Goal: Information Seeking & Learning: Check status

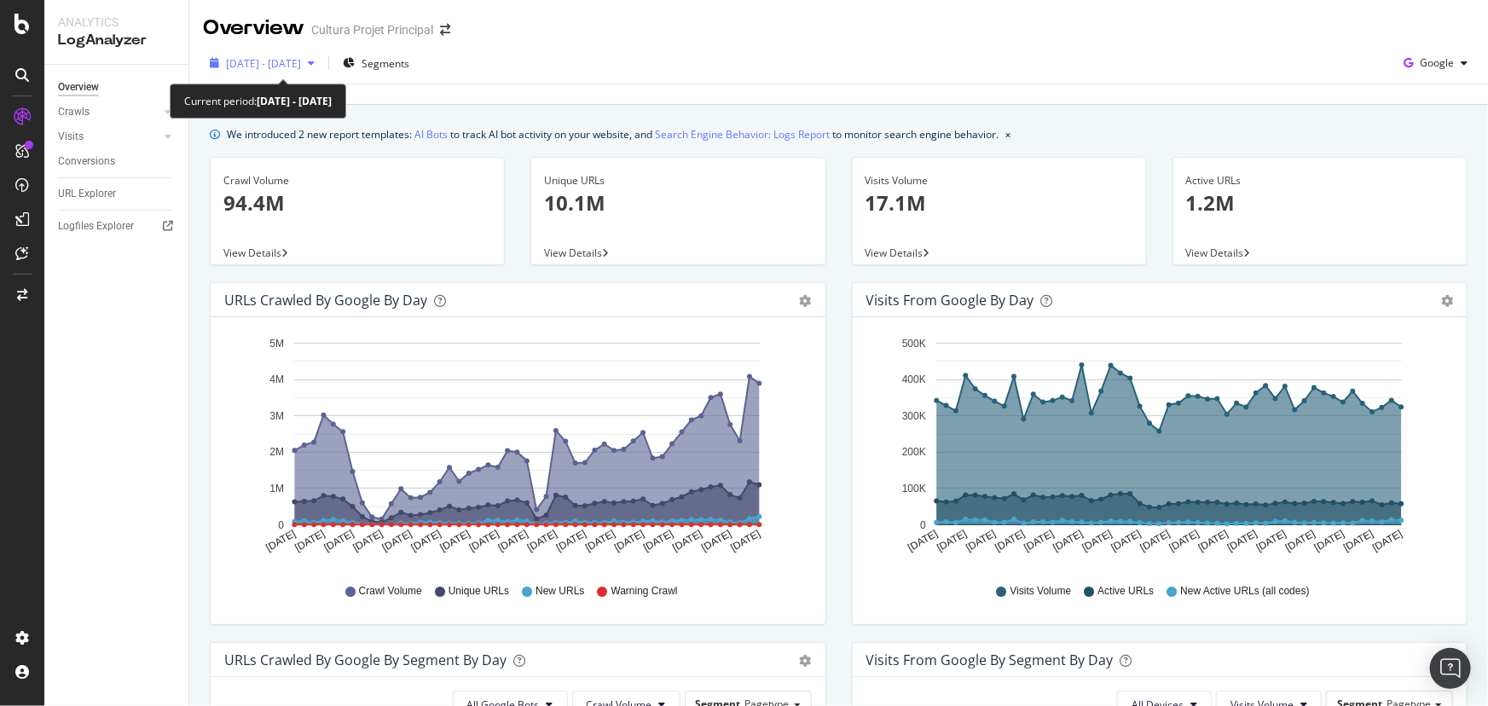
click at [301, 61] on span "[DATE] - [DATE]" at bounding box center [263, 63] width 75 height 14
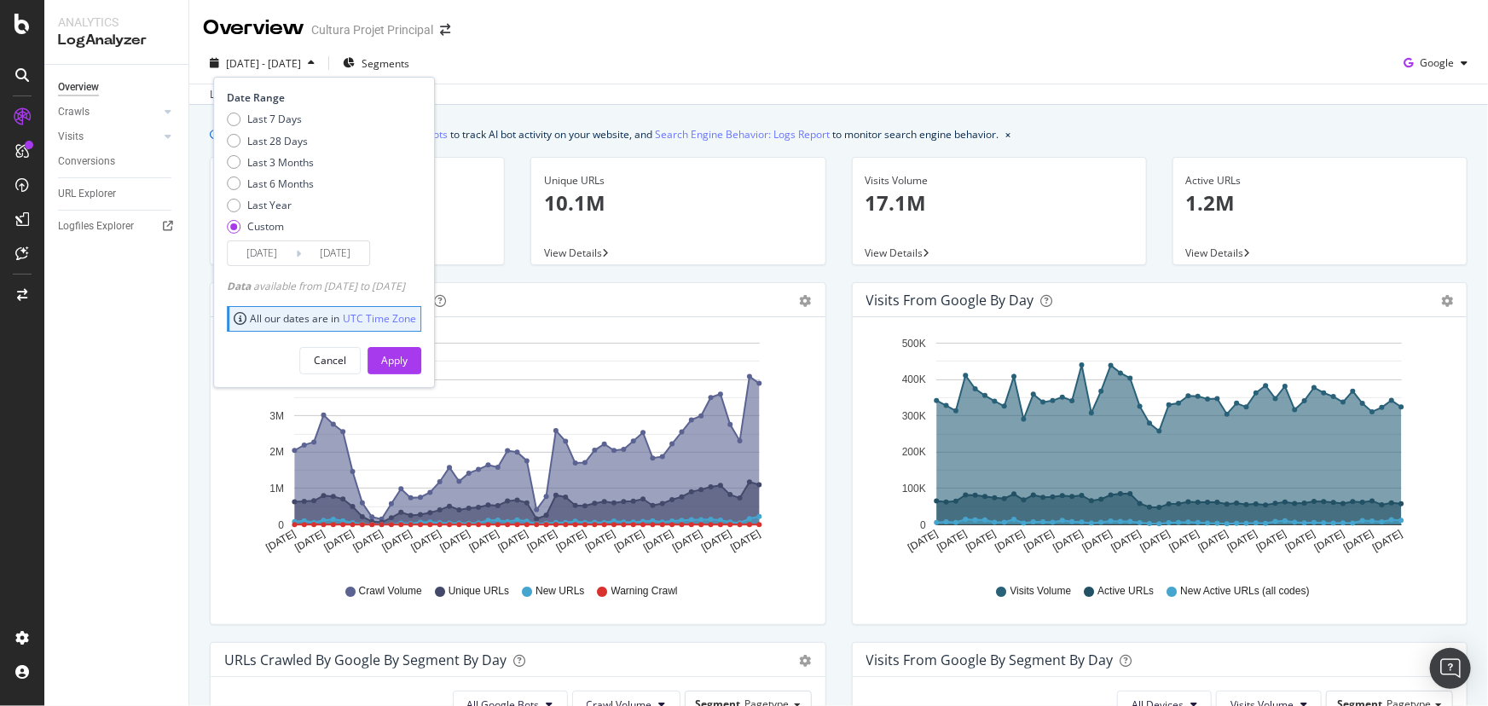
click at [295, 256] on input "[DATE]" at bounding box center [262, 253] width 68 height 24
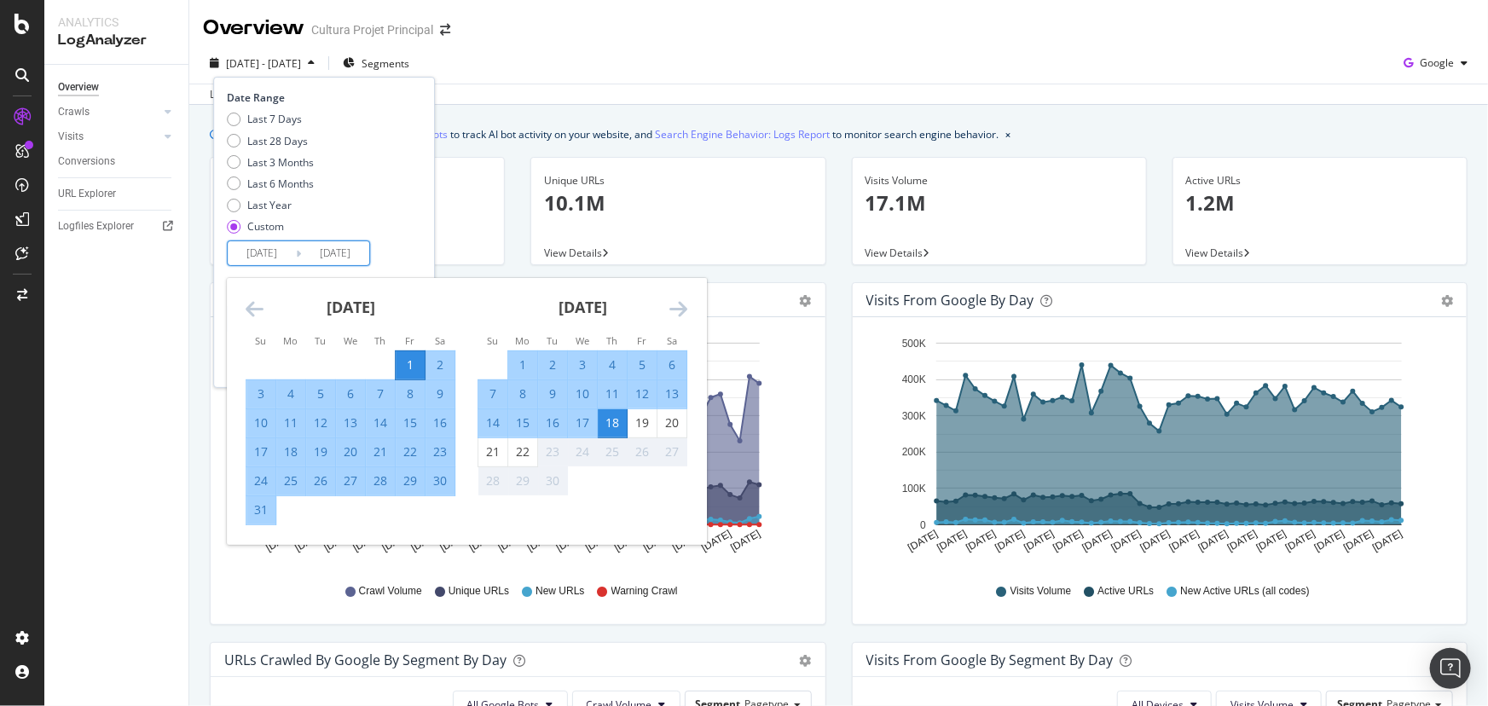
click at [419, 361] on div "1" at bounding box center [410, 364] width 29 height 17
click at [496, 456] on div "21" at bounding box center [492, 451] width 29 height 17
type input "2025/09/21"
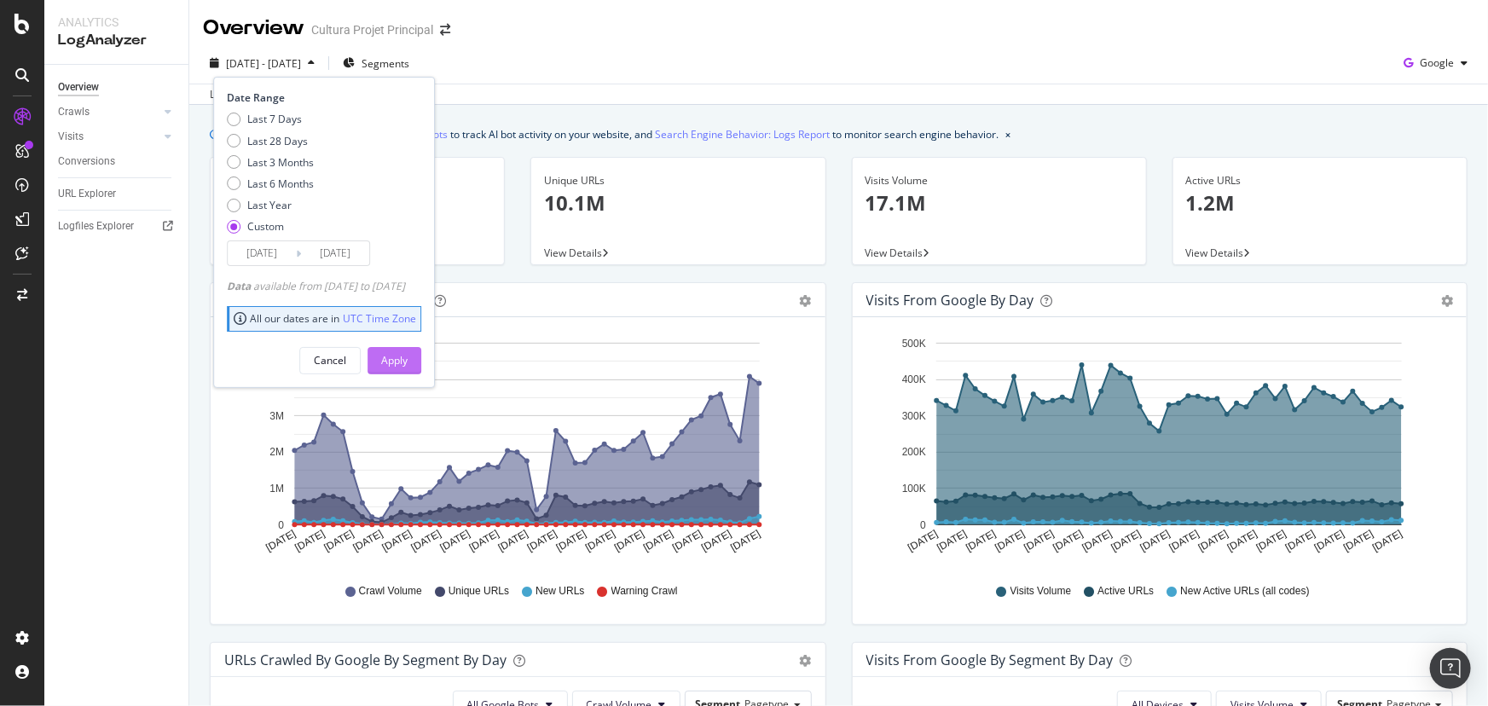
click at [408, 366] on div "Apply" at bounding box center [394, 360] width 26 height 14
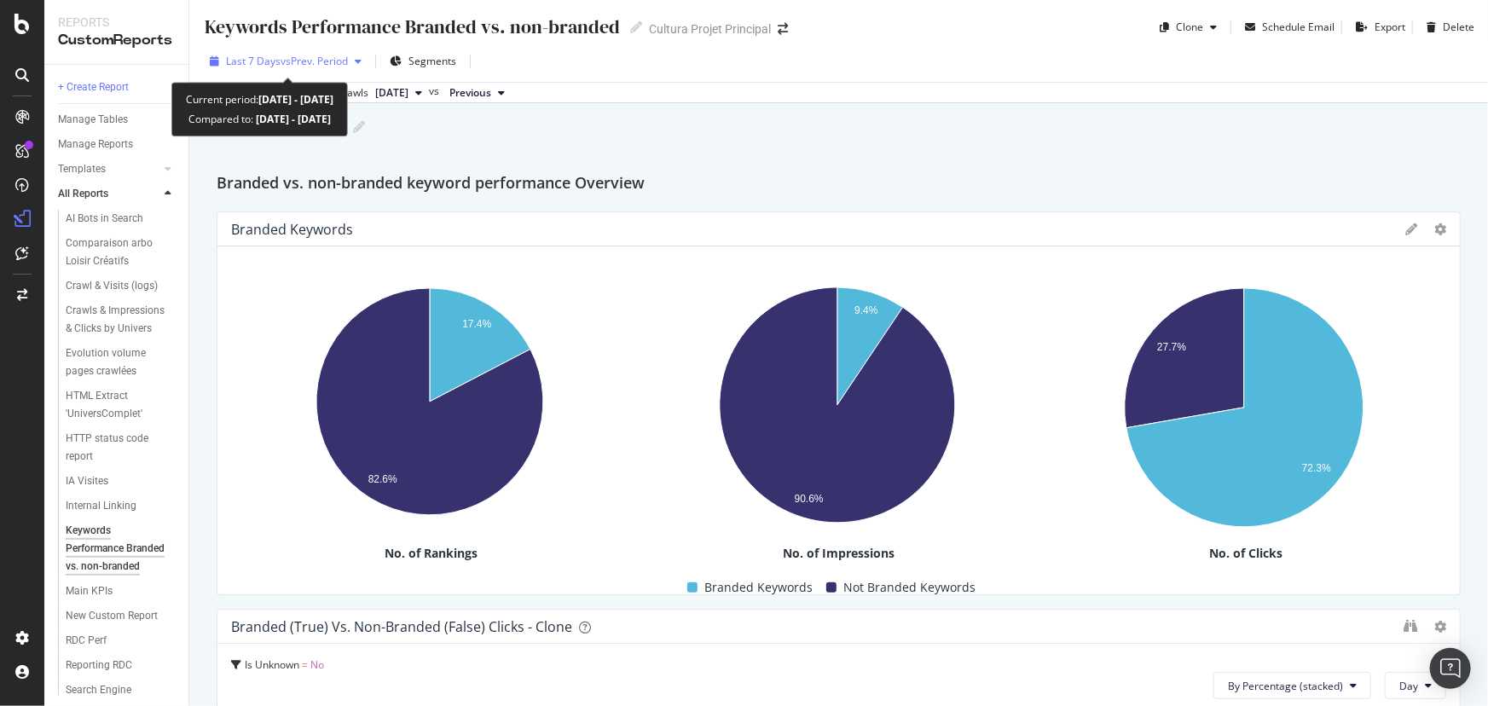
click at [263, 68] on div "Last 7 Days vs Prev. Period" at bounding box center [287, 61] width 122 height 14
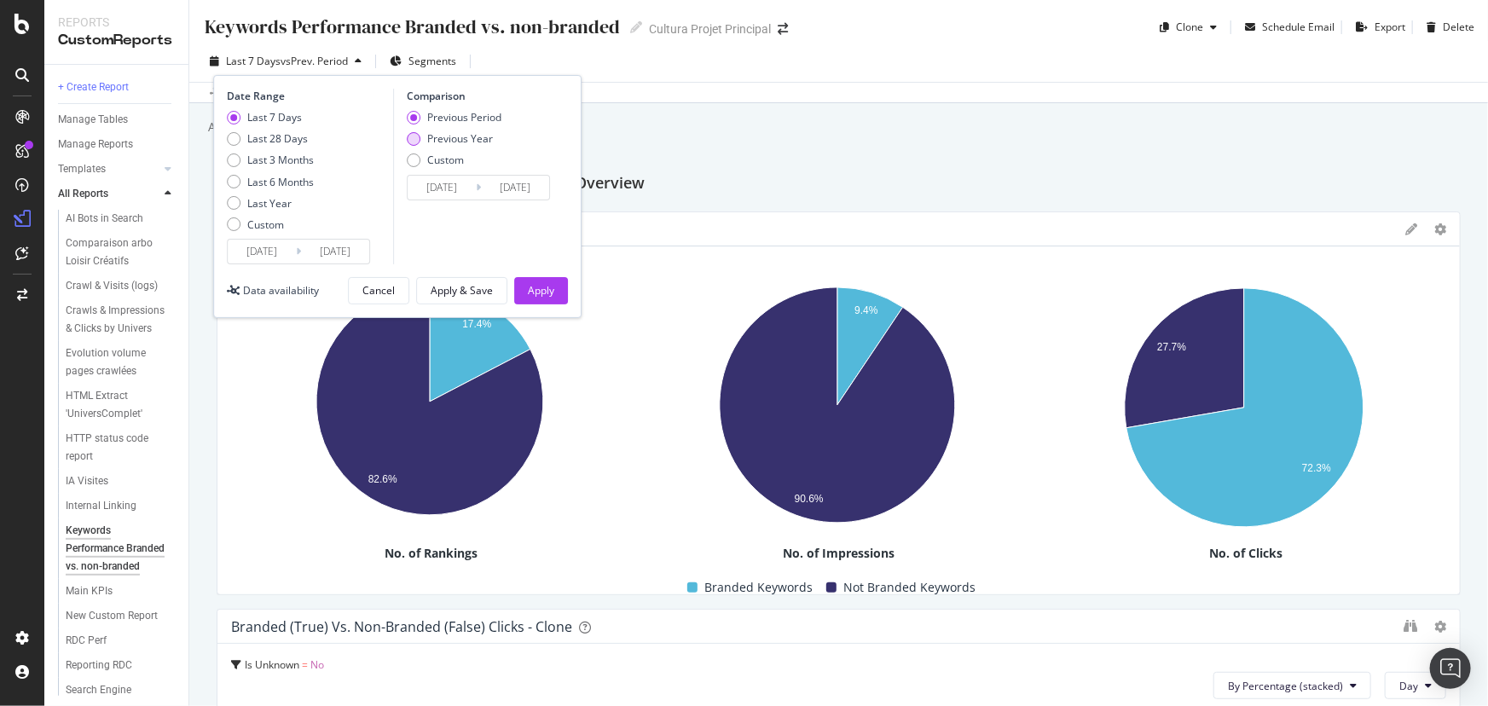
click at [467, 136] on div "Previous Year" at bounding box center [460, 138] width 66 height 14
type input "2024/09/12"
type input "2024/09/18"
click at [537, 286] on div "Apply" at bounding box center [541, 290] width 26 height 14
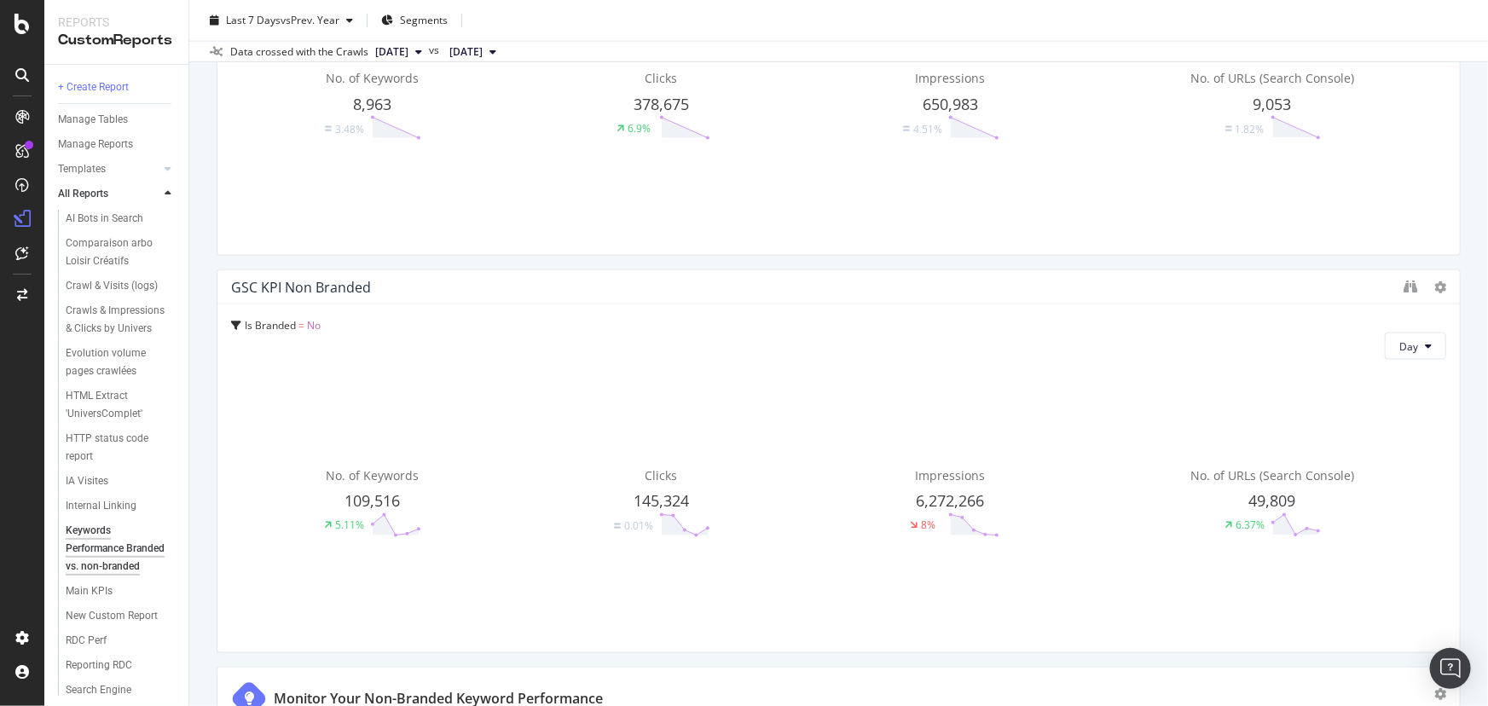
scroll to position [1099, 0]
